Goal: Information Seeking & Learning: Understand process/instructions

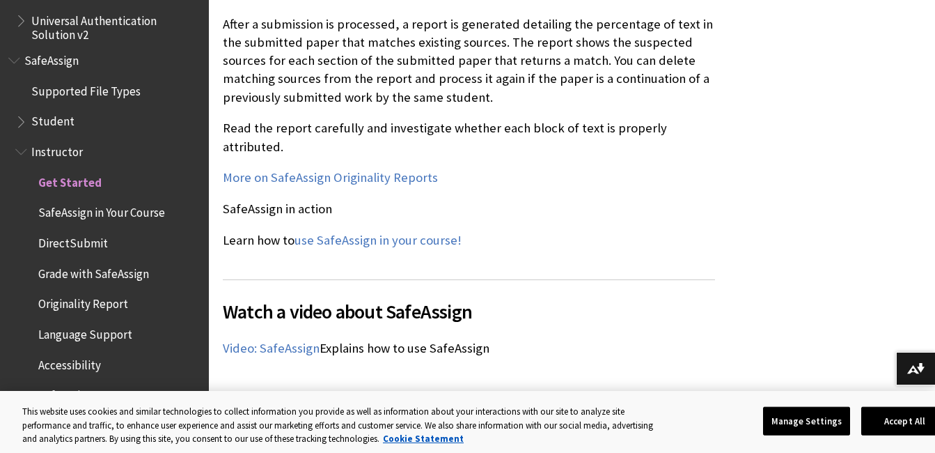
scroll to position [1752, 0]
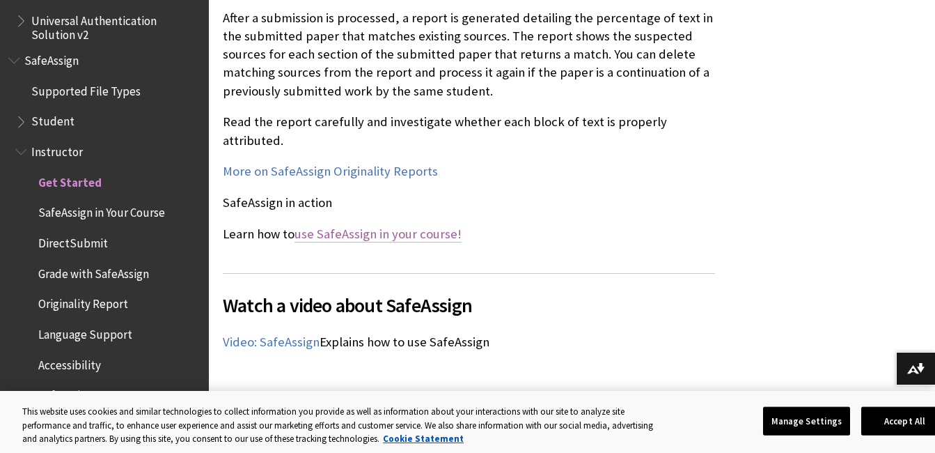
click at [372, 226] on link "use SafeAssign in your course!" at bounding box center [378, 234] width 167 height 17
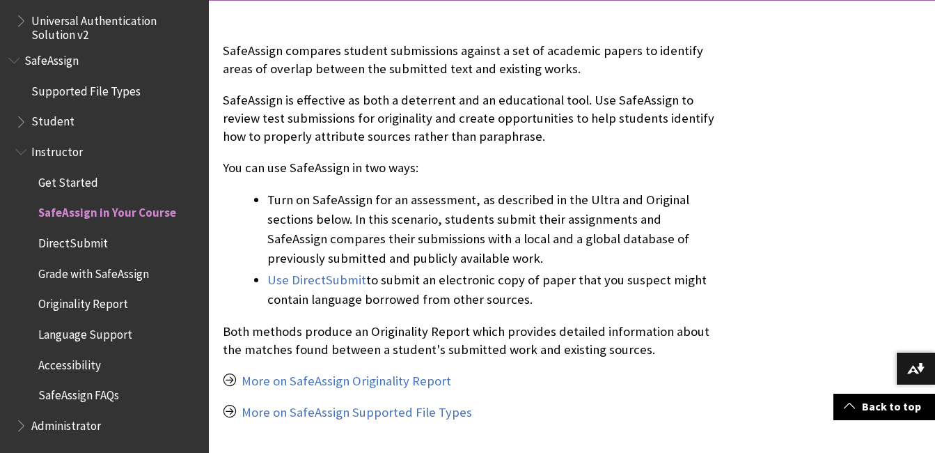
scroll to position [290, 0]
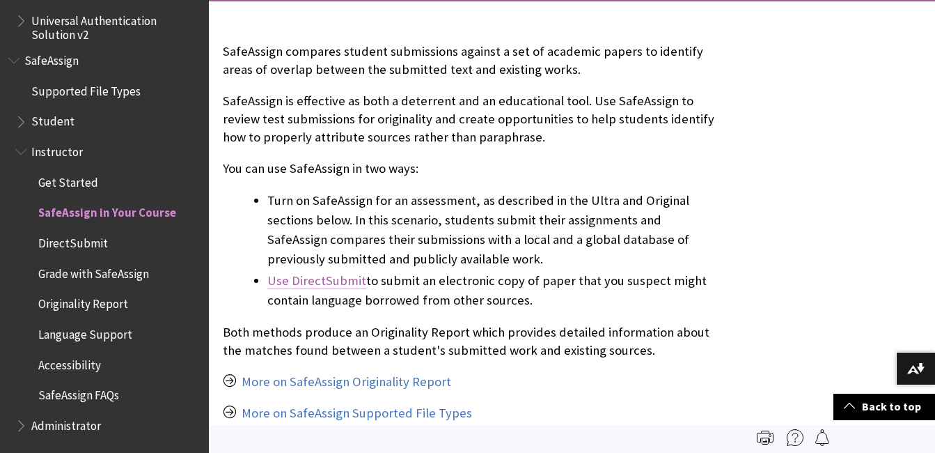
click at [338, 285] on link "Use DirectSubmit" at bounding box center [316, 280] width 99 height 17
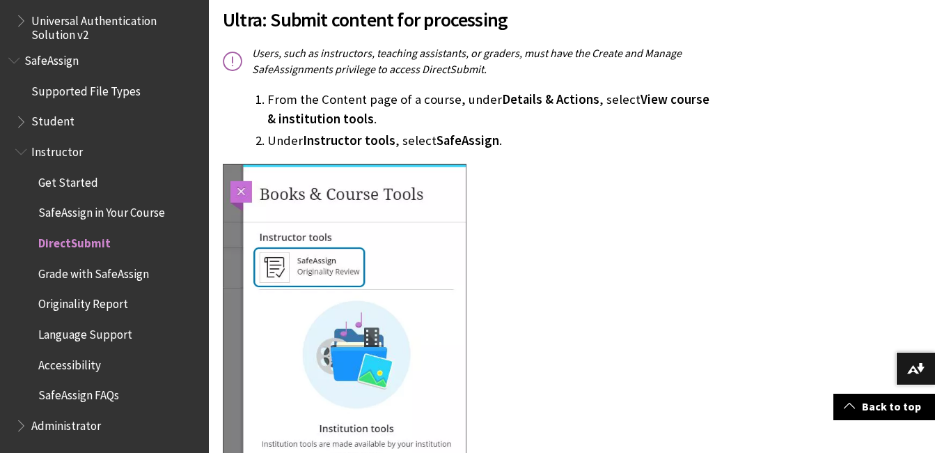
scroll to position [726, 0]
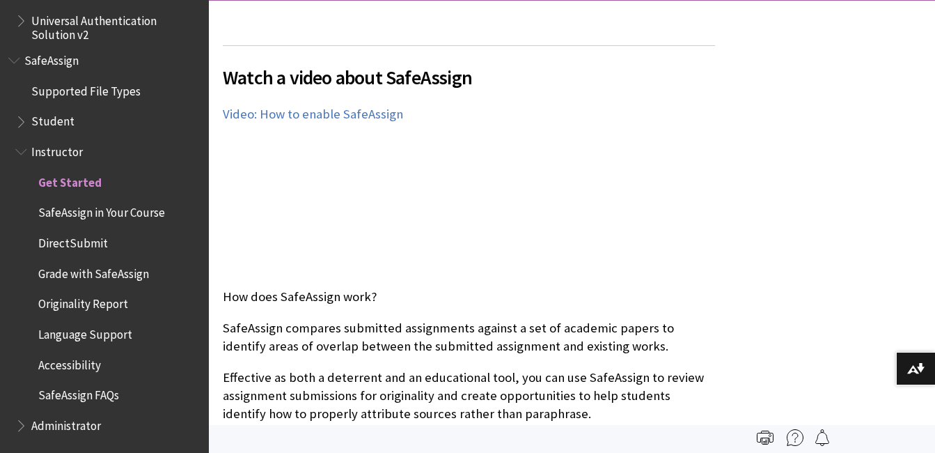
scroll to position [318, 0]
